Goal: Task Accomplishment & Management: Complete application form

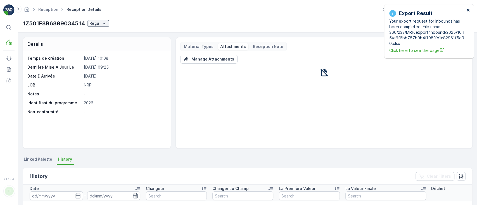
click at [467, 10] on icon "close" at bounding box center [468, 10] width 3 height 3
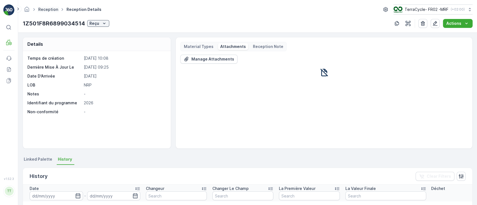
click at [42, 8] on link "Reception" at bounding box center [48, 9] width 20 height 5
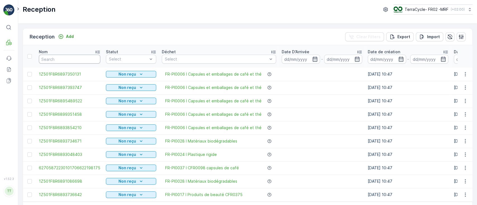
click at [52, 60] on input "text" at bounding box center [69, 59] width 61 height 9
paste input "1Z501F8R9193106627"
type input "1Z501F8R9193106627"
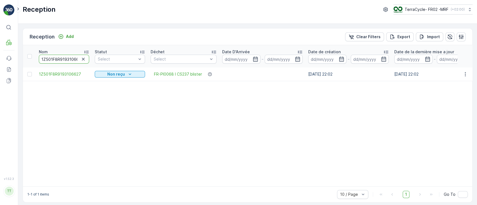
click at [65, 58] on input "1Z501F8R9193106627" at bounding box center [64, 59] width 50 height 9
paste input "66996888369912"
type input "66996888369912"
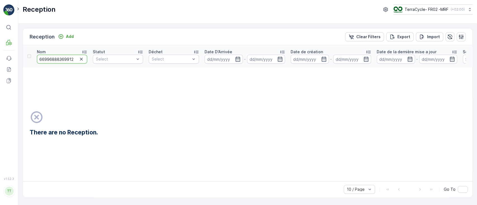
drag, startPoint x: 75, startPoint y: 59, endPoint x: 34, endPoint y: 58, distance: 41.4
drag, startPoint x: 48, startPoint y: 60, endPoint x: 212, endPoint y: 104, distance: 170.3
click at [210, 114] on td "There are no Reception." at bounding box center [297, 125] width 549 height 114
click at [226, 55] on input at bounding box center [224, 59] width 38 height 9
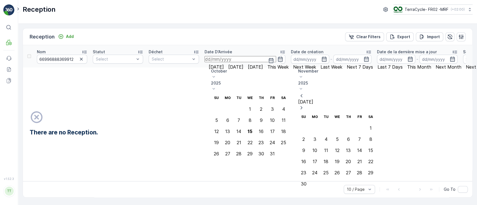
click at [266, 71] on p "October" at bounding box center [250, 71] width 78 height 6
click at [236, 114] on span "September" at bounding box center [224, 117] width 21 height 6
click at [264, 129] on div "18" at bounding box center [261, 131] width 5 height 5
type input "18.09.2025"
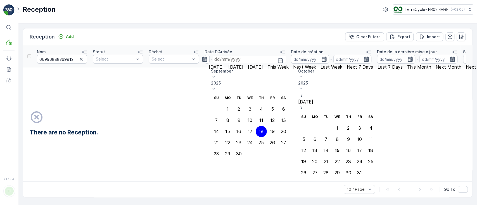
click at [264, 129] on div "18" at bounding box center [261, 131] width 5 height 5
type input "18.09.2025"
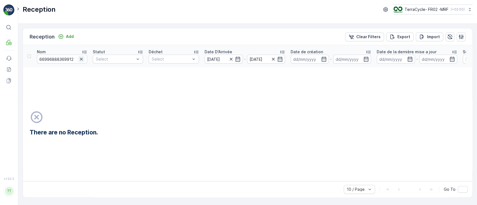
click at [82, 60] on icon "button" at bounding box center [81, 59] width 3 height 3
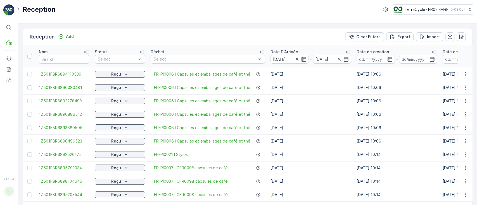
click at [85, 54] on icon at bounding box center [87, 52] width 6 height 6
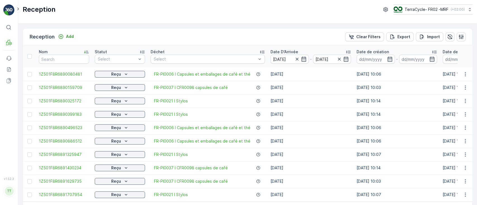
click at [85, 54] on icon at bounding box center [87, 52] width 6 height 6
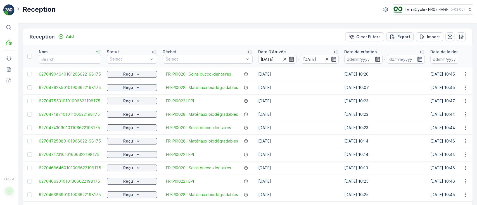
click at [392, 39] on icon "Export" at bounding box center [393, 37] width 6 height 6
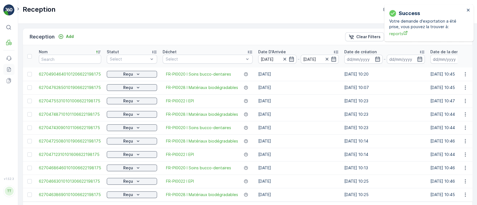
click at [6, 68] on link "Reports" at bounding box center [8, 69] width 11 height 11
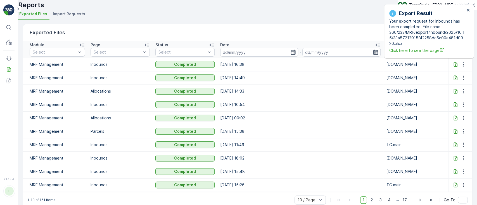
click at [454, 67] on icon at bounding box center [456, 64] width 4 height 5
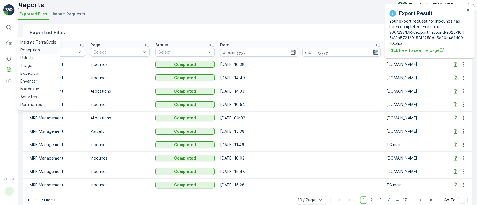
click at [22, 52] on p "Reception" at bounding box center [30, 50] width 20 height 6
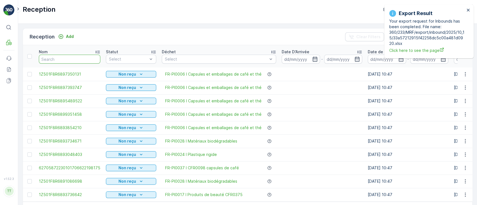
click at [56, 58] on input "text" at bounding box center [69, 59] width 61 height 9
paste input "1Z501F8R9197384829"
type input "1Z501F8R9197384829"
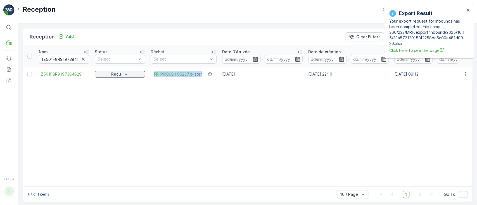
drag, startPoint x: 152, startPoint y: 75, endPoint x: 203, endPoint y: 77, distance: 50.7
click at [203, 77] on td "FR-PI0068 I CS237 blister" at bounding box center [184, 74] width 72 height 13
copy span "FR-PI0068 I CS237 blister"
click at [83, 58] on icon "button" at bounding box center [83, 59] width 6 height 6
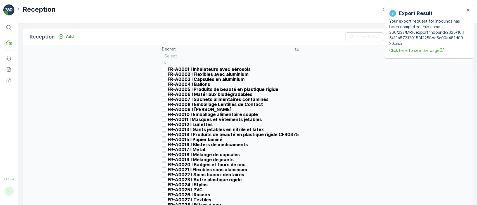
type input "FR-PI0068 I CS237 blister"
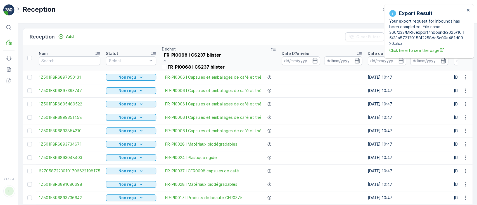
click at [228, 70] on div "FR-PI0068 I CS237 blister" at bounding box center [201, 67] width 78 height 5
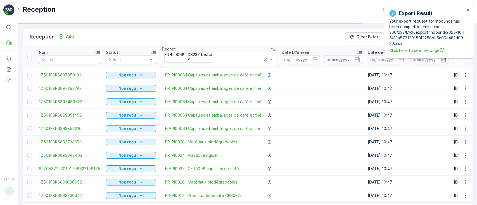
click at [312, 58] on icon "button" at bounding box center [315, 60] width 6 height 6
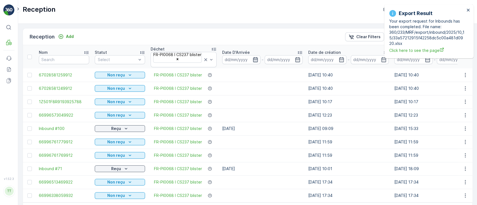
click at [256, 58] on icon "button" at bounding box center [255, 59] width 5 height 5
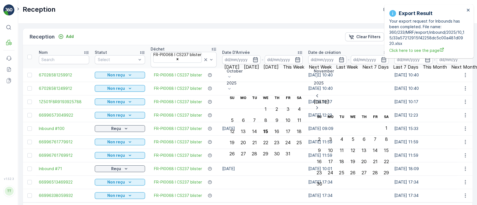
click at [274, 70] on p "October" at bounding box center [266, 71] width 78 height 6
click at [251, 114] on span "September" at bounding box center [240, 117] width 21 height 6
click at [279, 129] on div "18" at bounding box center [276, 131] width 5 height 5
type input "18.09.2025"
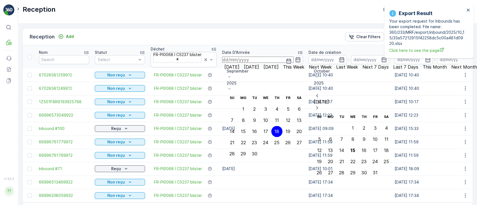
click at [279, 129] on div "18" at bounding box center [276, 131] width 5 height 5
type input "18.09.2025"
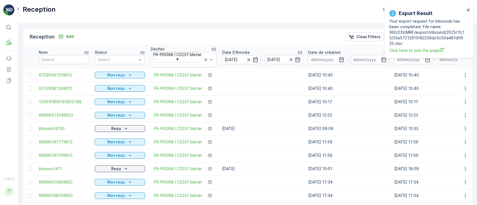
click at [271, 42] on div "Reception Add Clear Filters Export Import" at bounding box center [247, 37] width 449 height 17
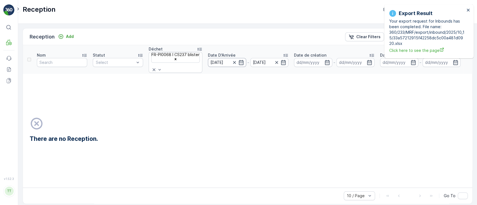
click at [229, 58] on input "18.09.2025" at bounding box center [227, 62] width 38 height 9
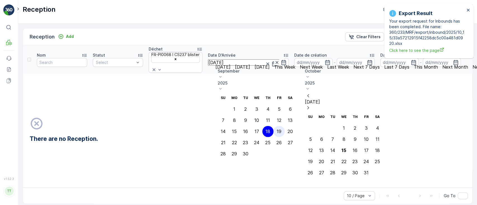
click at [281, 129] on div "19" at bounding box center [279, 131] width 5 height 5
type input "19.09.2025"
click at [281, 129] on div "19" at bounding box center [279, 131] width 5 height 5
type input "19.09.2025"
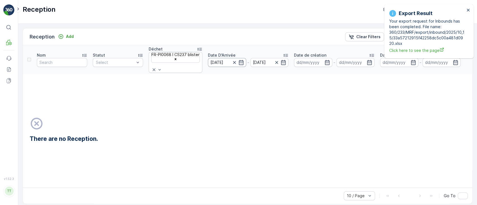
click at [225, 60] on input "19.09.2025" at bounding box center [227, 62] width 38 height 9
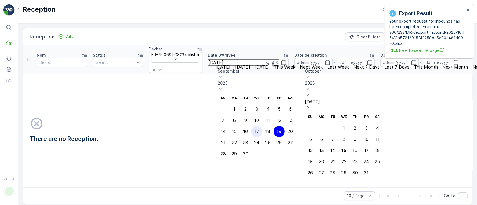
click at [259, 129] on div "17" at bounding box center [257, 131] width 4 height 5
type input "17.09.2025"
click at [173, 115] on td "There are no Reception." at bounding box center [299, 131] width 552 height 114
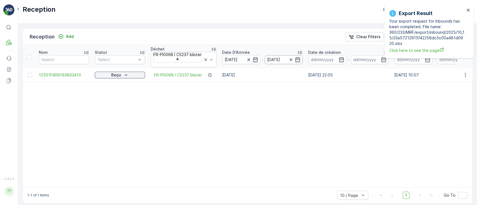
click at [276, 59] on input "19.09.2025" at bounding box center [284, 59] width 38 height 9
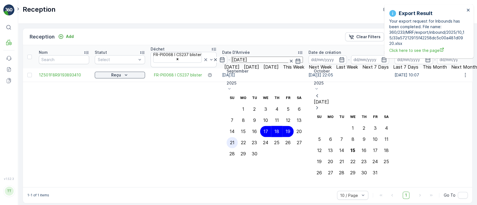
click at [234, 140] on div "21" at bounding box center [232, 142] width 4 height 5
type input "21.09.2025"
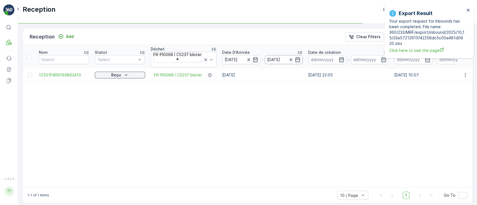
click at [272, 60] on input "21.09.2025" at bounding box center [284, 59] width 38 height 9
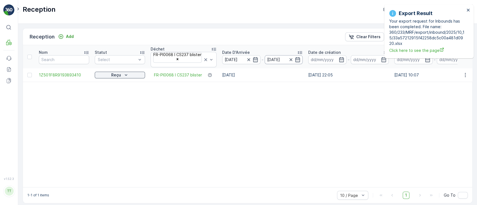
click at [275, 60] on input "21.09.2025" at bounding box center [284, 59] width 38 height 9
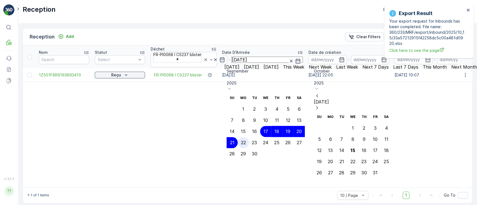
click at [246, 140] on div "22" at bounding box center [243, 142] width 5 height 5
type input "22.09.2025"
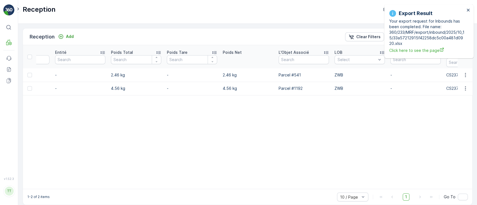
scroll to position [0, 485]
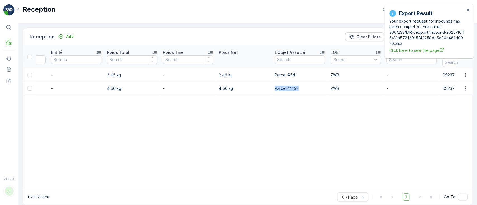
drag, startPoint x: 301, startPoint y: 85, endPoint x: 276, endPoint y: 88, distance: 26.0
click at [276, 88] on p "Parcel #1192" at bounding box center [300, 89] width 50 height 6
copy p "Parcel #1192"
drag, startPoint x: 298, startPoint y: 72, endPoint x: 274, endPoint y: 73, distance: 23.3
click at [275, 73] on p "Parcel #541" at bounding box center [300, 75] width 50 height 6
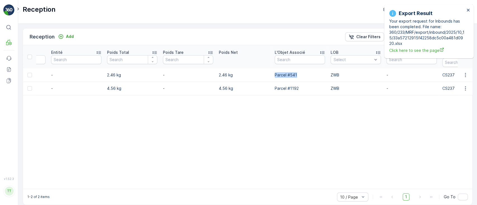
copy p "Parcel #541"
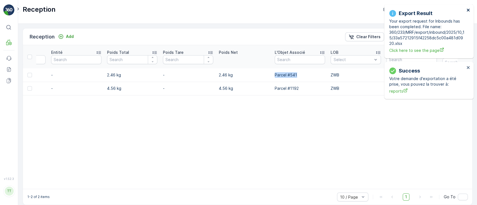
click at [466, 10] on icon "close" at bounding box center [468, 10] width 4 height 4
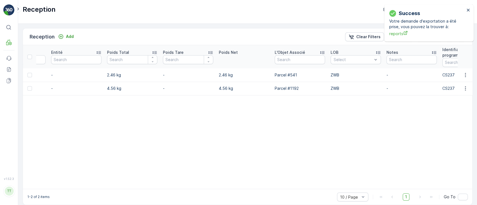
click at [423, 10] on div "Success Votre demande d'exportation a été prise, vous pouvez la trouver à: repo…" at bounding box center [428, 22] width 89 height 37
click at [468, 10] on icon "close" at bounding box center [468, 10] width 3 height 3
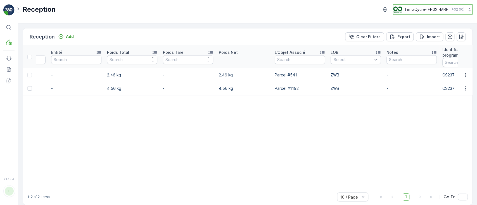
click at [410, 10] on p "TerraCycle- FR02 -MRF" at bounding box center [426, 10] width 44 height 6
type input "sell"
click at [423, 33] on span "TerraCycle-AU02-[PERSON_NAME]" at bounding box center [435, 35] width 77 height 6
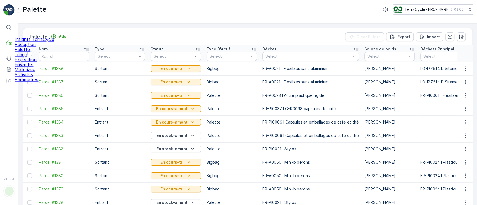
click at [29, 52] on p "Palette" at bounding box center [35, 49] width 40 height 5
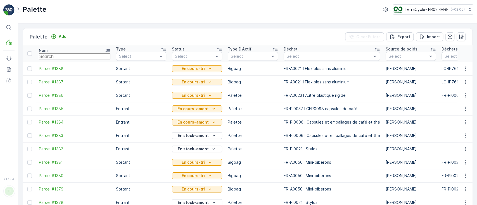
click at [56, 56] on input "text" at bounding box center [75, 56] width 72 height 6
paste input "Parcel #1192"
type input "Parcel #1192"
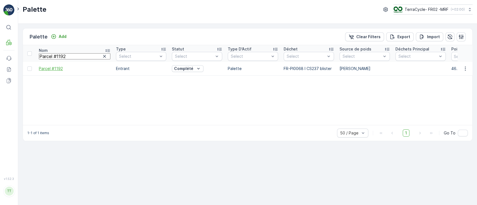
click at [47, 68] on span "Parcel #1192" at bounding box center [75, 69] width 72 height 6
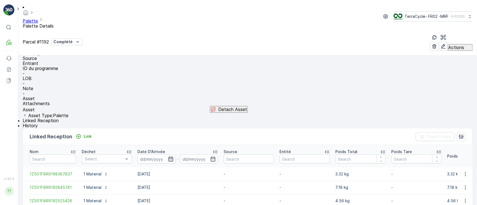
scroll to position [83, 0]
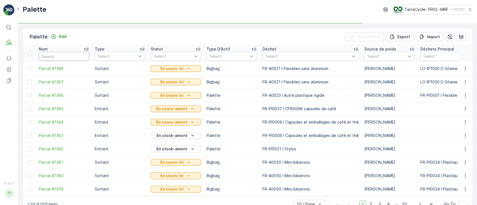
click at [56, 56] on input "text" at bounding box center [64, 56] width 50 height 9
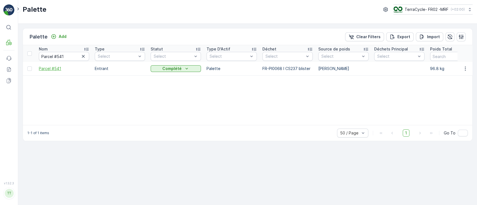
click at [49, 67] on span "Parcel #541" at bounding box center [64, 69] width 50 height 6
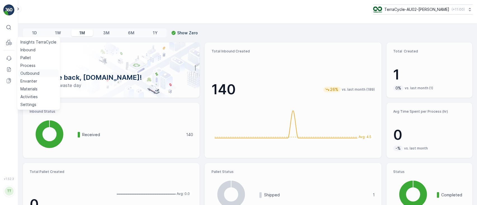
click at [23, 74] on p "Outbound" at bounding box center [29, 74] width 19 height 6
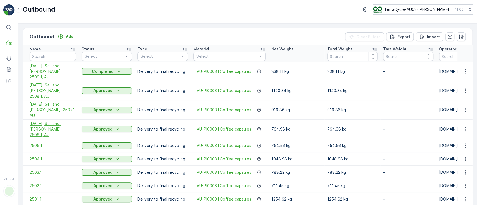
click at [53, 121] on span "06/30/2025, Sell and Parker, 2506.1, AU" at bounding box center [53, 129] width 46 height 17
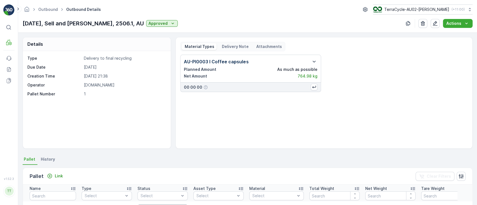
click at [228, 43] on div "Delivery Note" at bounding box center [235, 46] width 32 height 7
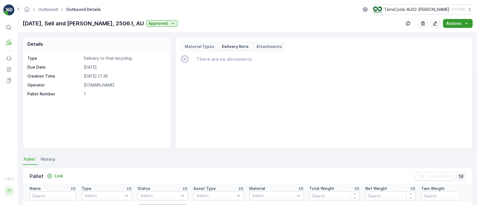
click at [449, 23] on p "Actions" at bounding box center [453, 24] width 15 height 6
click at [450, 33] on span "Create Delivery Note" at bounding box center [455, 34] width 40 height 6
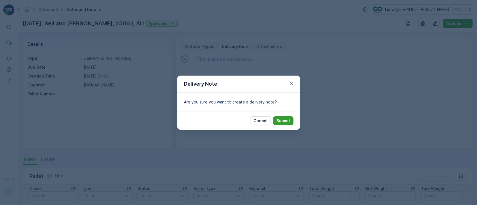
click at [288, 120] on p "Submit" at bounding box center [283, 121] width 14 height 6
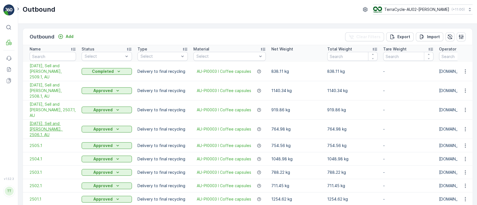
click at [44, 121] on span "06/30/2025, Sell and Parker, 2506.1, AU" at bounding box center [53, 129] width 46 height 17
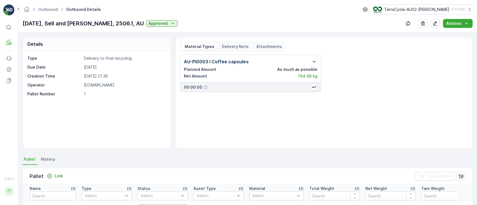
click at [238, 44] on p "Delivery Note" at bounding box center [234, 47] width 27 height 6
click at [235, 46] on p "Delivery Note" at bounding box center [234, 47] width 27 height 6
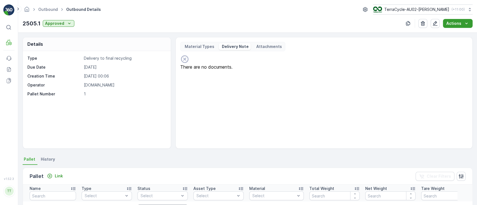
click at [455, 22] on p "Actions" at bounding box center [453, 24] width 15 height 6
click at [454, 36] on span "Create Delivery Note" at bounding box center [460, 34] width 44 height 5
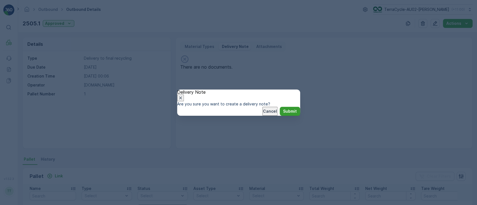
click at [283, 114] on p "Submit" at bounding box center [290, 112] width 14 height 6
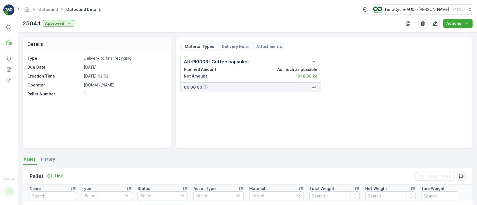
click at [223, 44] on p "Delivery Note" at bounding box center [234, 47] width 27 height 6
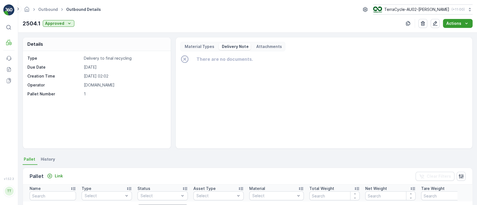
click at [452, 23] on p "Actions" at bounding box center [453, 24] width 15 height 6
click at [452, 34] on span "Create Delivery Note" at bounding box center [455, 34] width 40 height 6
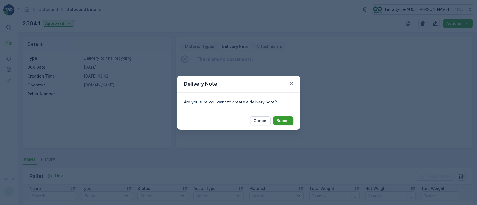
click at [289, 118] on p "Submit" at bounding box center [283, 121] width 14 height 6
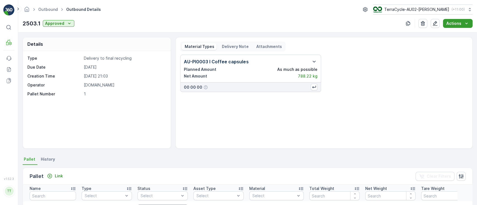
click at [450, 24] on p "Actions" at bounding box center [453, 24] width 15 height 6
click at [444, 33] on span "Create Delivery Note" at bounding box center [460, 34] width 44 height 5
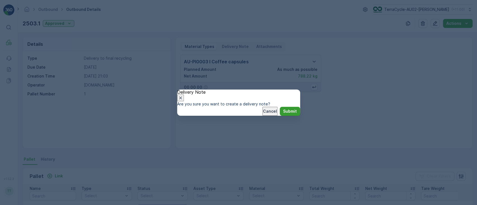
click at [283, 114] on p "Submit" at bounding box center [290, 112] width 14 height 6
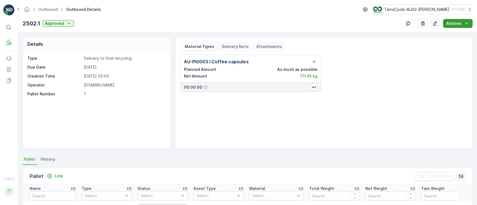
click at [449, 20] on button "Actions" at bounding box center [458, 23] width 30 height 9
click at [445, 36] on span "Create Delivery Note" at bounding box center [455, 34] width 40 height 6
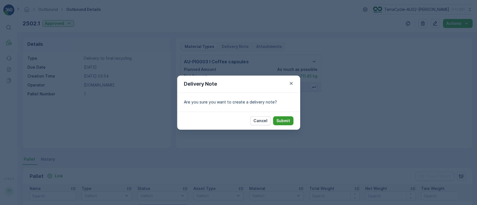
click at [283, 120] on p "Submit" at bounding box center [283, 121] width 14 height 6
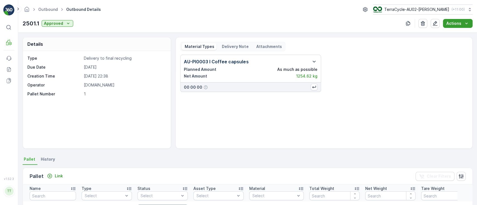
click at [451, 22] on p "Actions" at bounding box center [453, 24] width 15 height 6
click at [447, 34] on span "Create Delivery Note" at bounding box center [455, 34] width 40 height 6
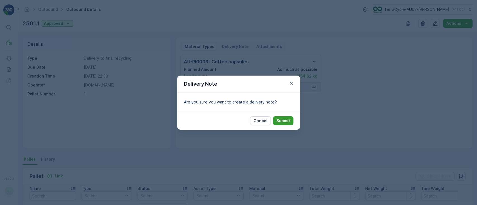
click at [285, 120] on p "Submit" at bounding box center [283, 121] width 14 height 6
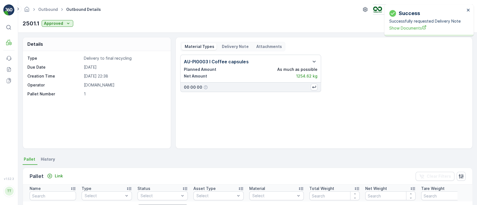
click at [464, 9] on div "Success Successfully requested Delivery Note Show Documents" at bounding box center [427, 20] width 79 height 25
click at [238, 48] on p "Delivery Note" at bounding box center [234, 47] width 27 height 6
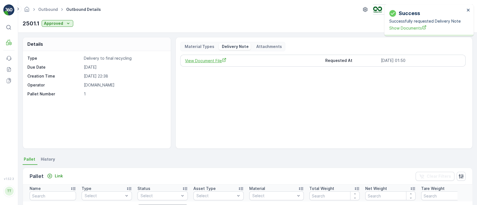
click at [190, 59] on span "View Document File" at bounding box center [253, 61] width 136 height 6
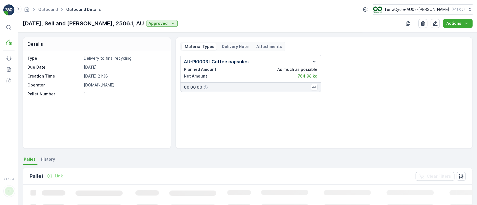
click at [223, 43] on div "Material Types Delivery Note Attachments" at bounding box center [232, 47] width 105 height 10
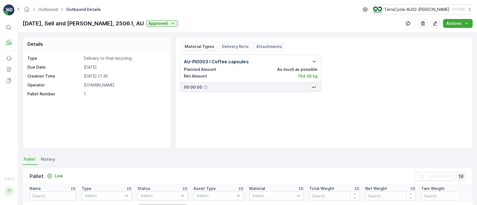
click at [224, 46] on p "Delivery Note" at bounding box center [234, 47] width 27 height 6
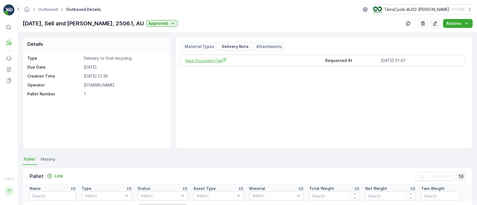
click at [204, 61] on span "View Document File" at bounding box center [253, 61] width 136 height 6
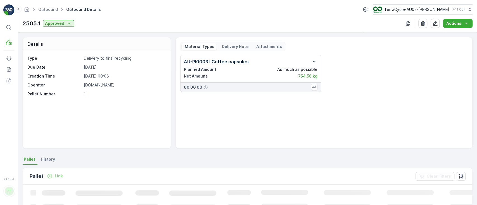
click at [232, 47] on p "Delivery Note" at bounding box center [234, 47] width 27 height 6
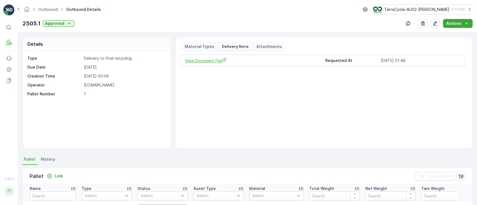
click at [211, 61] on span "View Document File" at bounding box center [253, 61] width 136 height 6
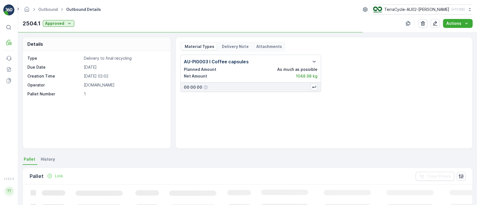
click at [228, 46] on p "Delivery Note" at bounding box center [234, 47] width 27 height 6
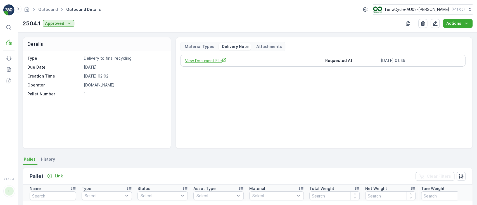
click at [214, 58] on span "View Document File" at bounding box center [253, 61] width 136 height 6
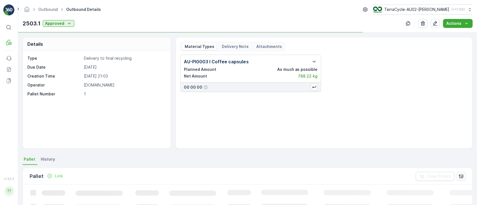
click at [231, 44] on p "Delivery Note" at bounding box center [234, 47] width 27 height 6
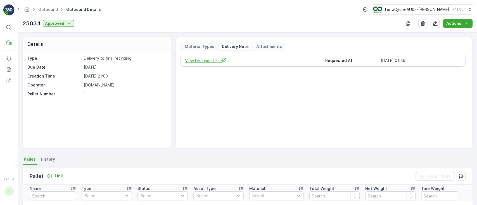
click at [215, 63] on span "View Document File" at bounding box center [253, 61] width 136 height 6
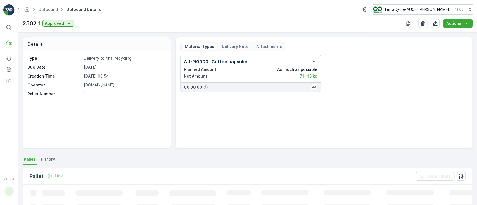
click at [233, 44] on p "Delivery Note" at bounding box center [234, 47] width 27 height 6
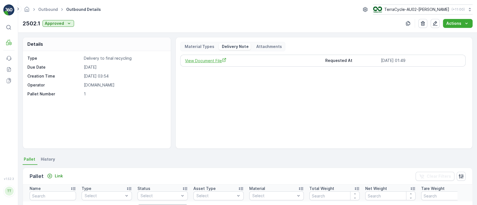
click at [210, 63] on span "View Document File" at bounding box center [253, 61] width 136 height 6
